Goal: Information Seeking & Learning: Check status

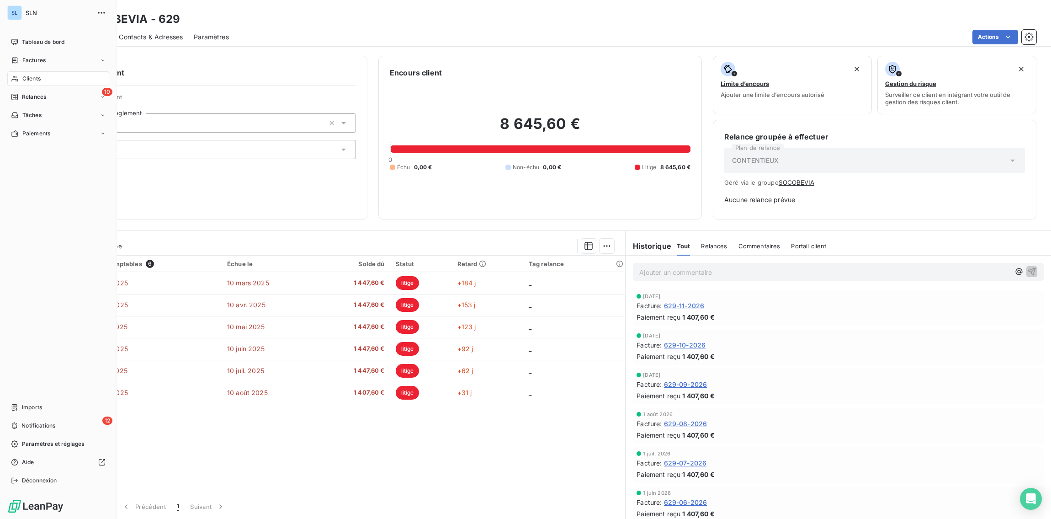
click at [27, 78] on span "Clients" at bounding box center [31, 78] width 18 height 8
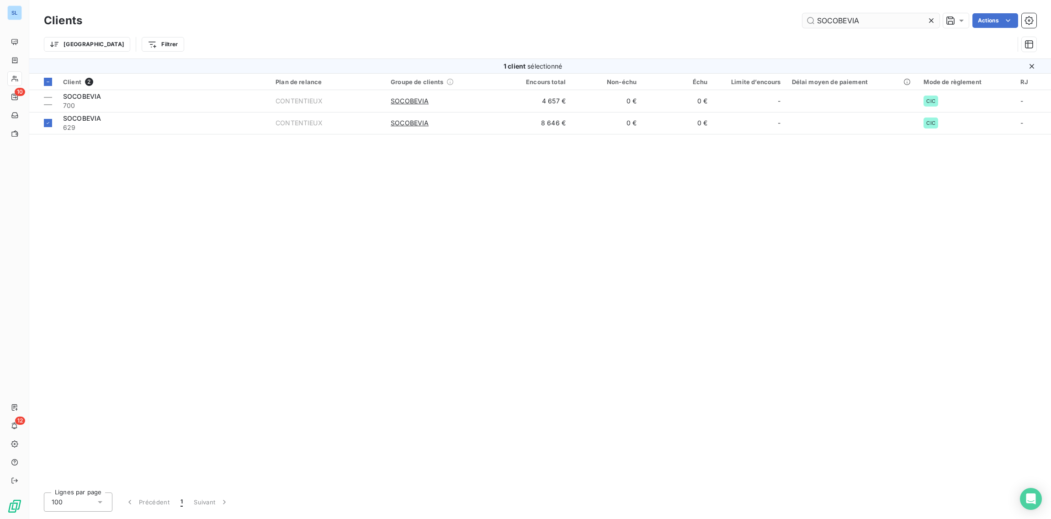
drag, startPoint x: 932, startPoint y: 20, endPoint x: 883, endPoint y: 20, distance: 48.9
click at [932, 20] on icon at bounding box center [930, 20] width 9 height 9
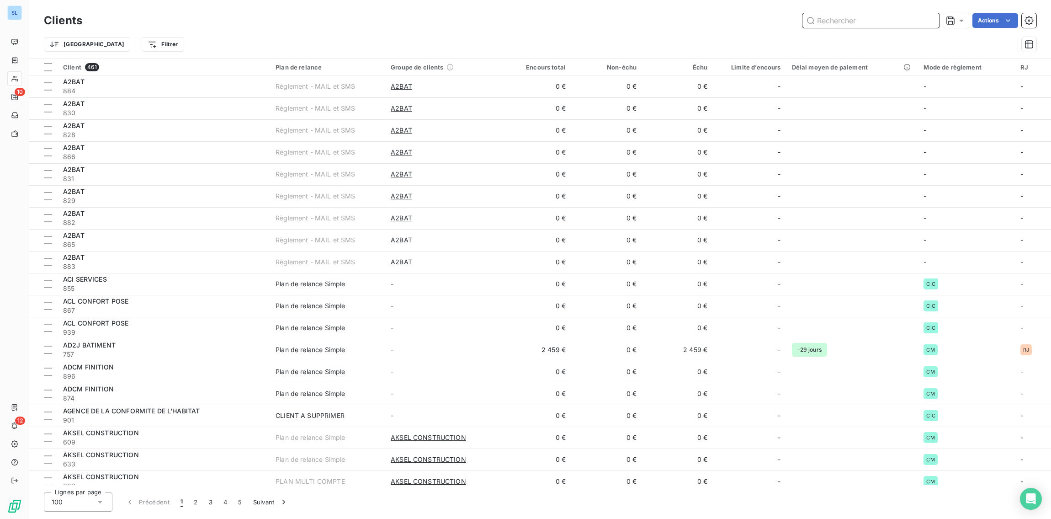
click at [842, 21] on input "text" at bounding box center [870, 20] width 137 height 15
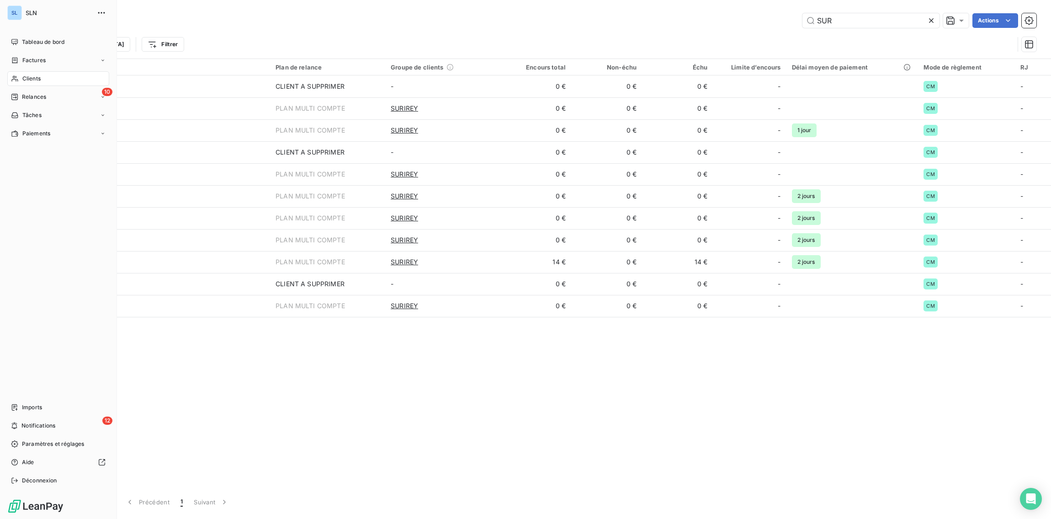
click at [29, 77] on span "Clients" at bounding box center [31, 78] width 18 height 8
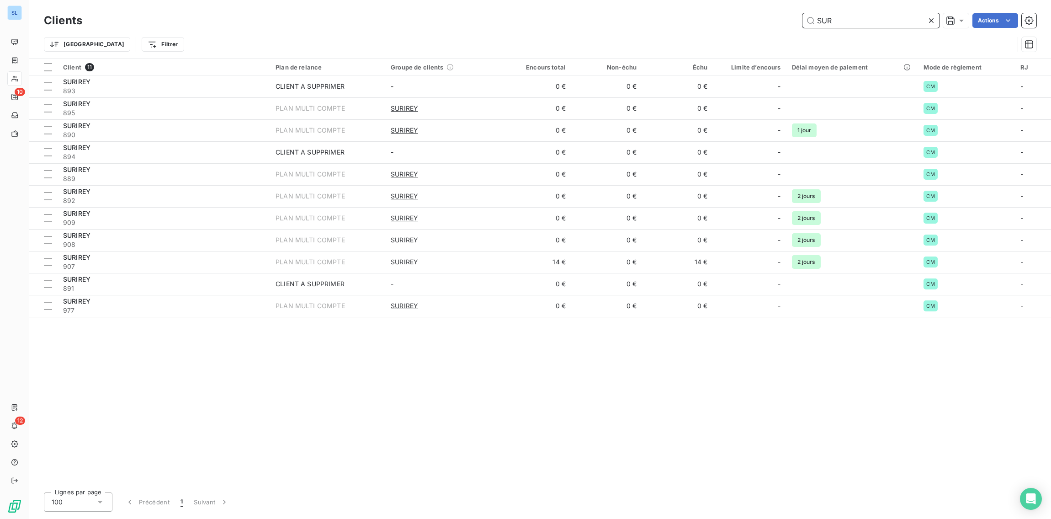
drag, startPoint x: 850, startPoint y: 21, endPoint x: 736, endPoint y: 9, distance: 114.9
click at [737, 8] on div "Clients SUR Actions Trier Filtrer" at bounding box center [540, 29] width 1022 height 58
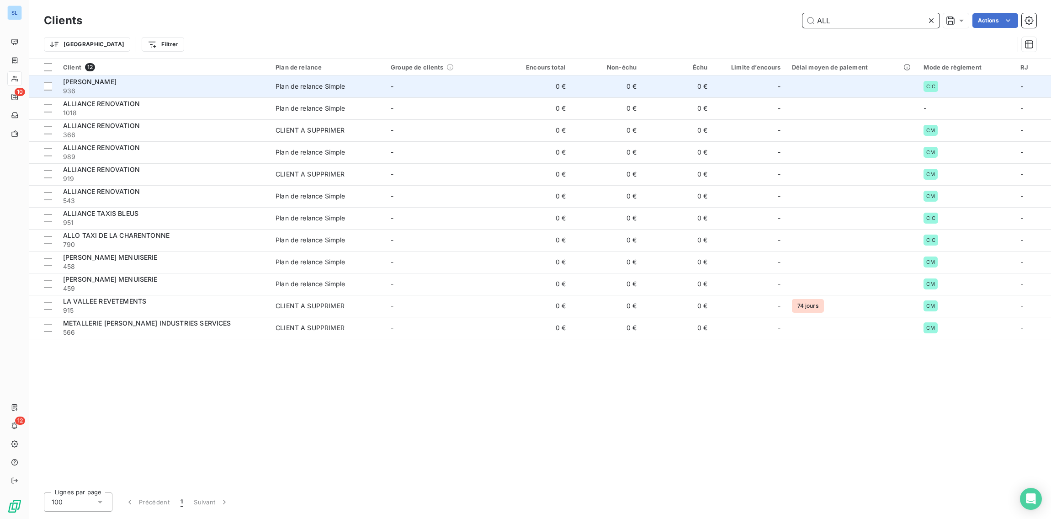
type input "ALL"
drag, startPoint x: 162, startPoint y: 87, endPoint x: 201, endPoint y: 90, distance: 39.4
click at [162, 87] on span "936" at bounding box center [163, 90] width 201 height 9
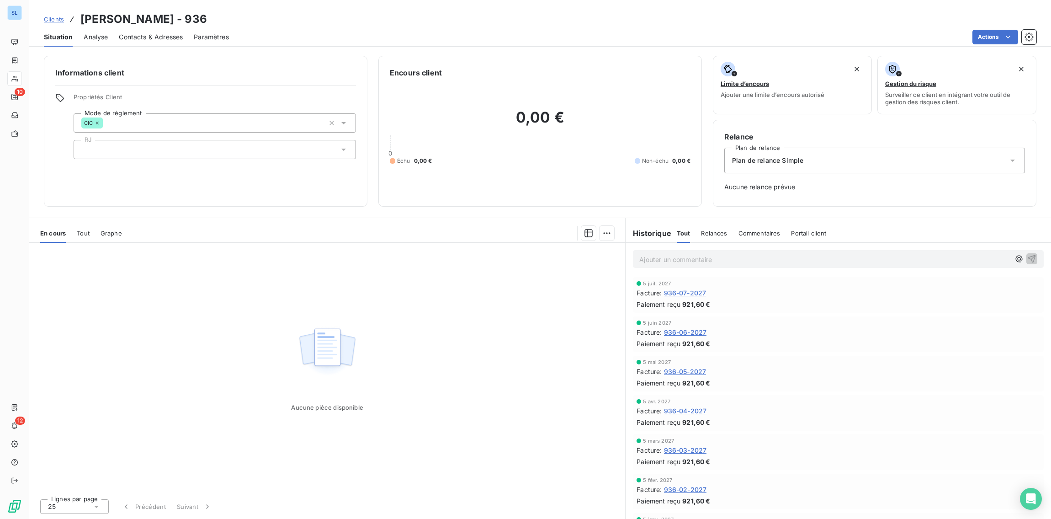
click at [715, 234] on span "Relances" at bounding box center [714, 232] width 26 height 7
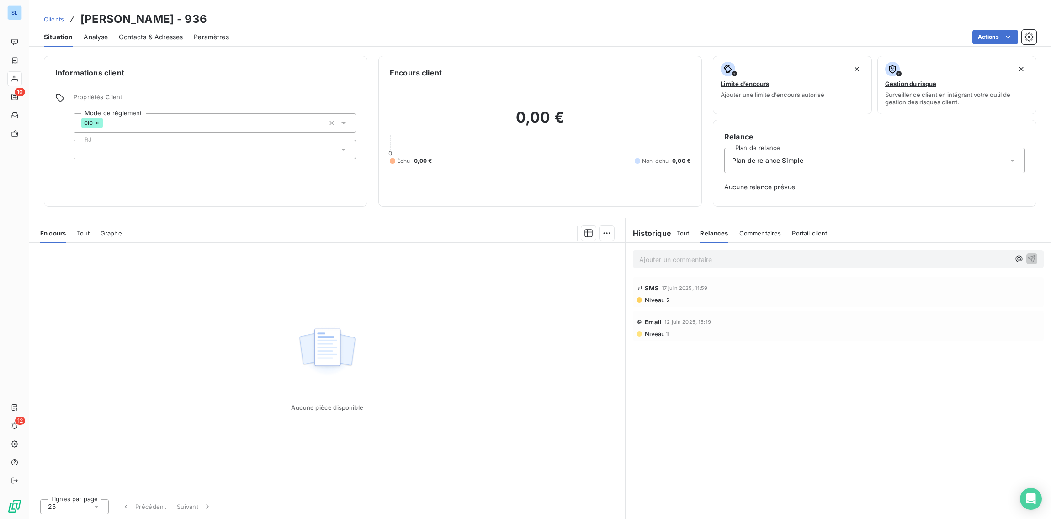
click at [746, 236] on span "Commentaires" at bounding box center [760, 232] width 42 height 7
drag, startPoint x: 678, startPoint y: 230, endPoint x: 680, endPoint y: 261, distance: 31.1
click at [678, 230] on span "Tout" at bounding box center [683, 232] width 13 height 7
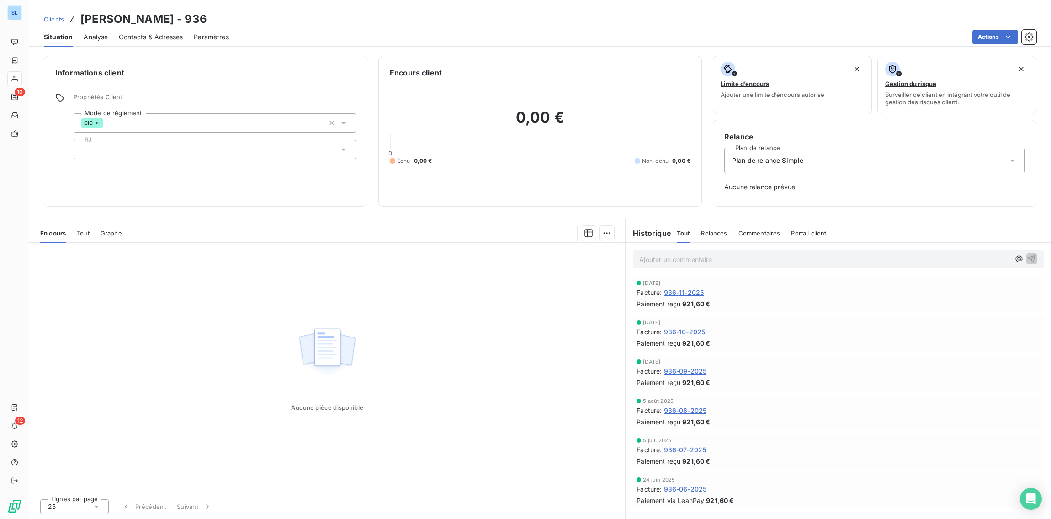
scroll to position [833, 0]
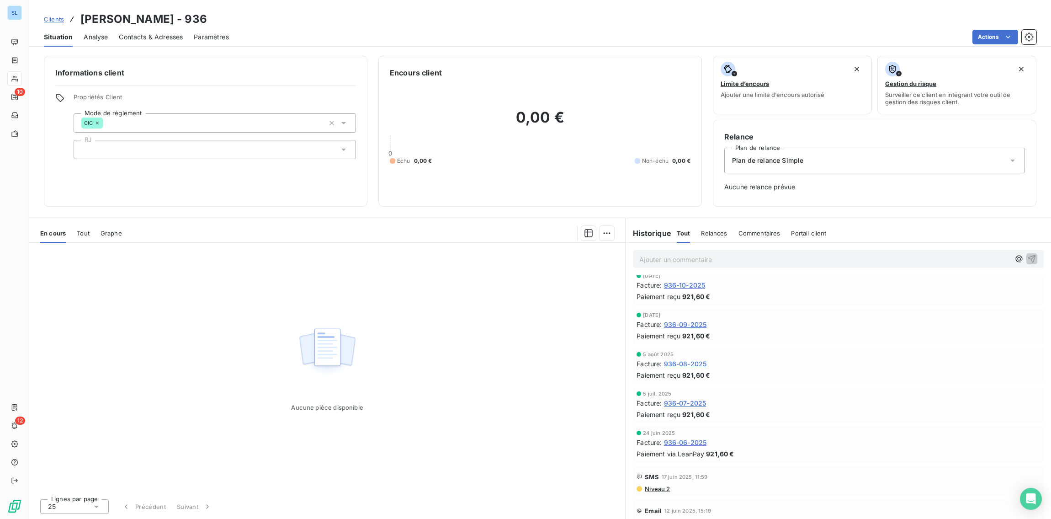
click at [691, 322] on span "936-09-2025" at bounding box center [685, 324] width 43 height 10
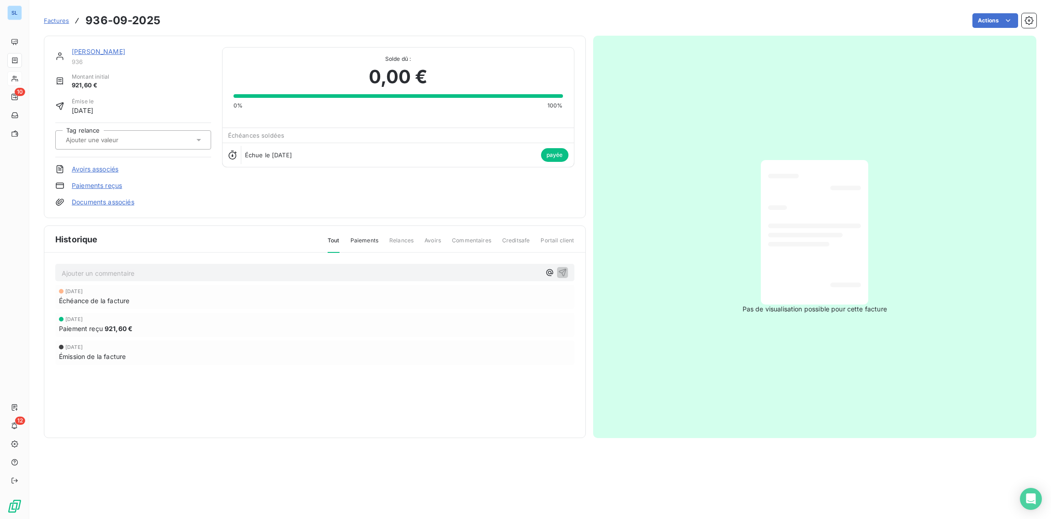
click at [85, 187] on link "Paiements reçus" at bounding box center [97, 185] width 50 height 9
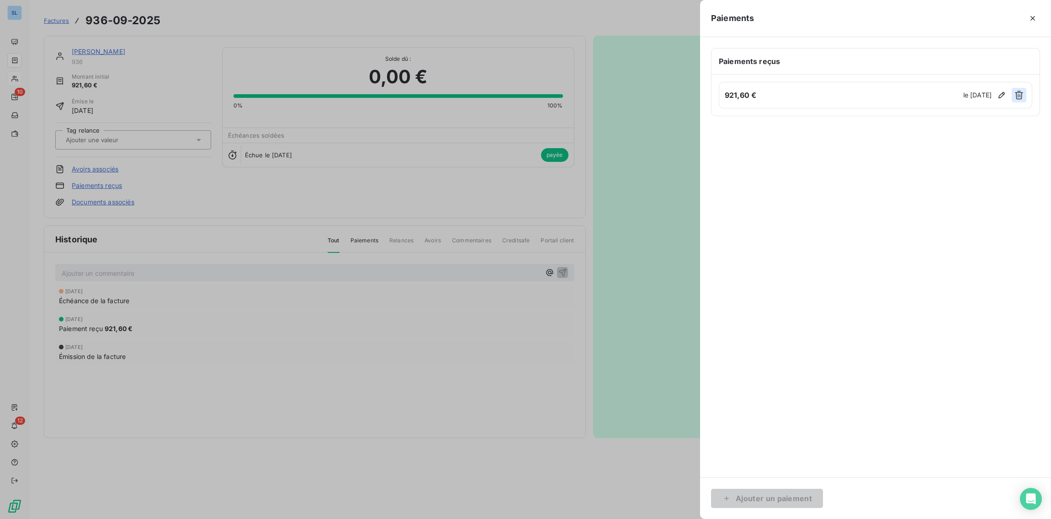
click at [1023, 95] on icon "button" at bounding box center [1018, 94] width 9 height 9
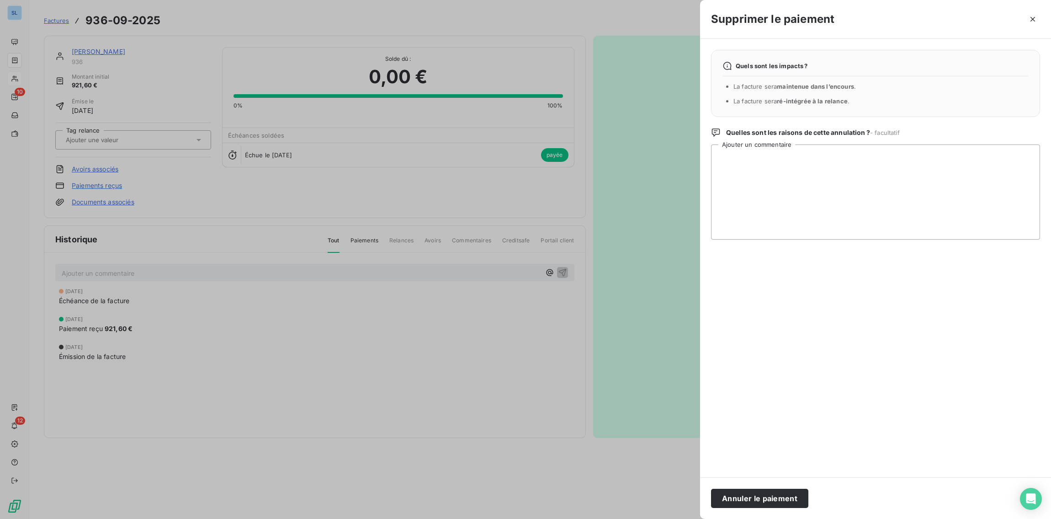
drag, startPoint x: 743, startPoint y: 497, endPoint x: 667, endPoint y: 500, distance: 75.9
click at [743, 497] on button "Annuler le paiement" at bounding box center [759, 497] width 97 height 19
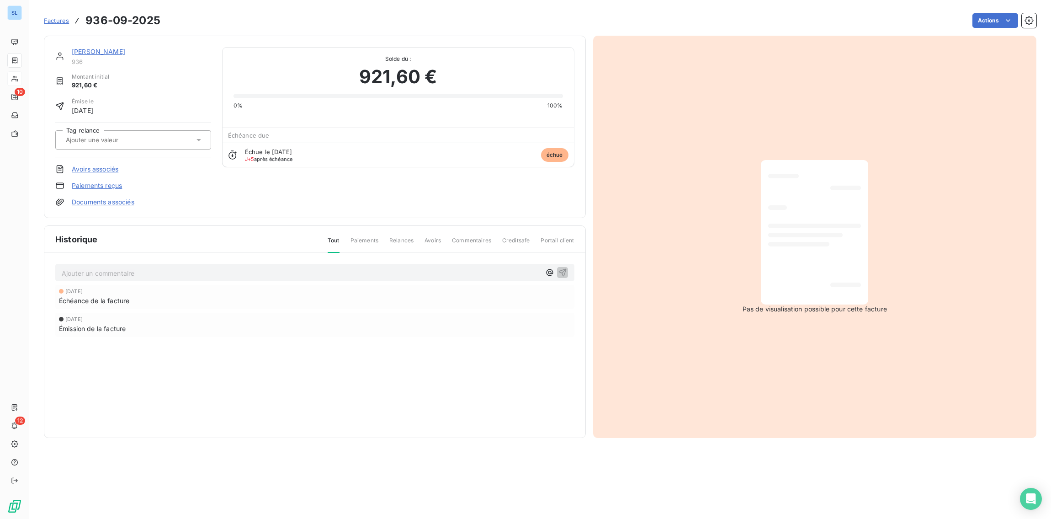
click at [53, 20] on span "Factures" at bounding box center [56, 20] width 25 height 7
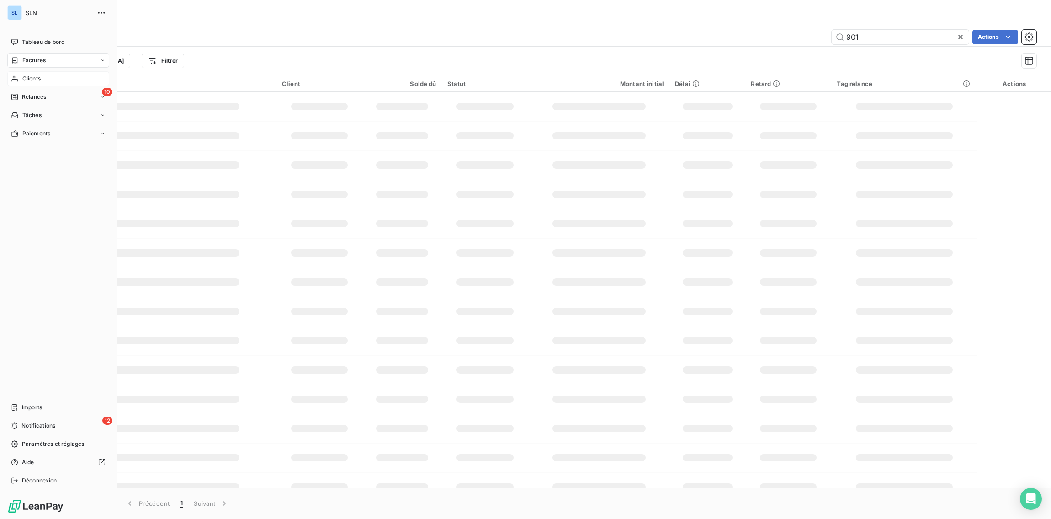
click at [32, 77] on span "Clients" at bounding box center [31, 78] width 18 height 8
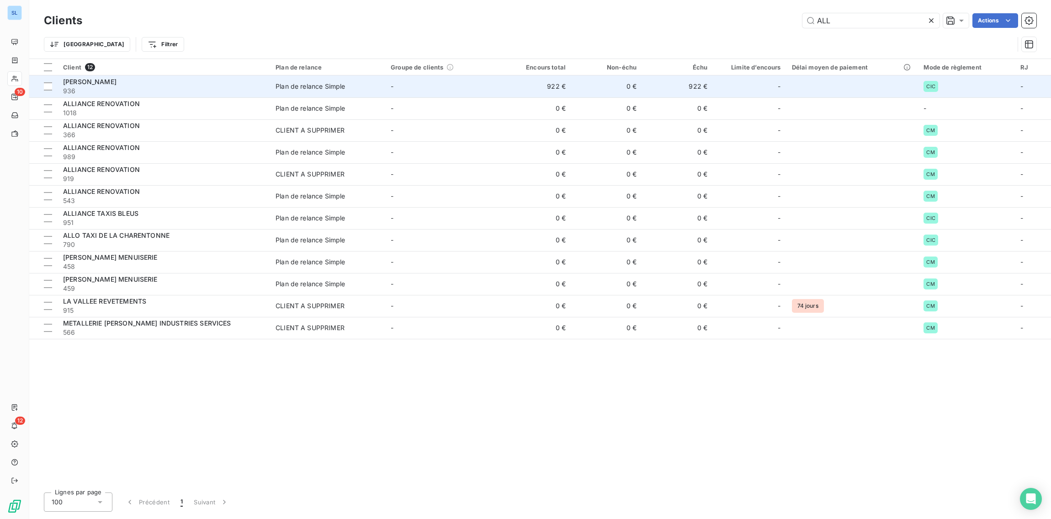
click at [90, 84] on span "[PERSON_NAME]" at bounding box center [89, 82] width 53 height 8
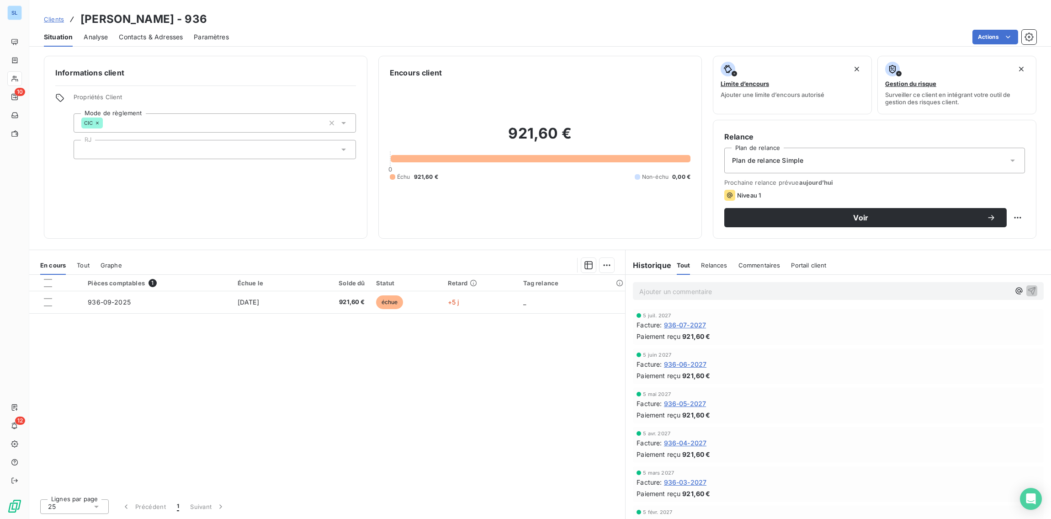
click at [323, 419] on div "Pièces comptables 1 Échue le Solde dû Statut Retard Tag relance 936-09-2025 [DA…" at bounding box center [327, 383] width 596 height 217
